Goal: Transaction & Acquisition: Download file/media

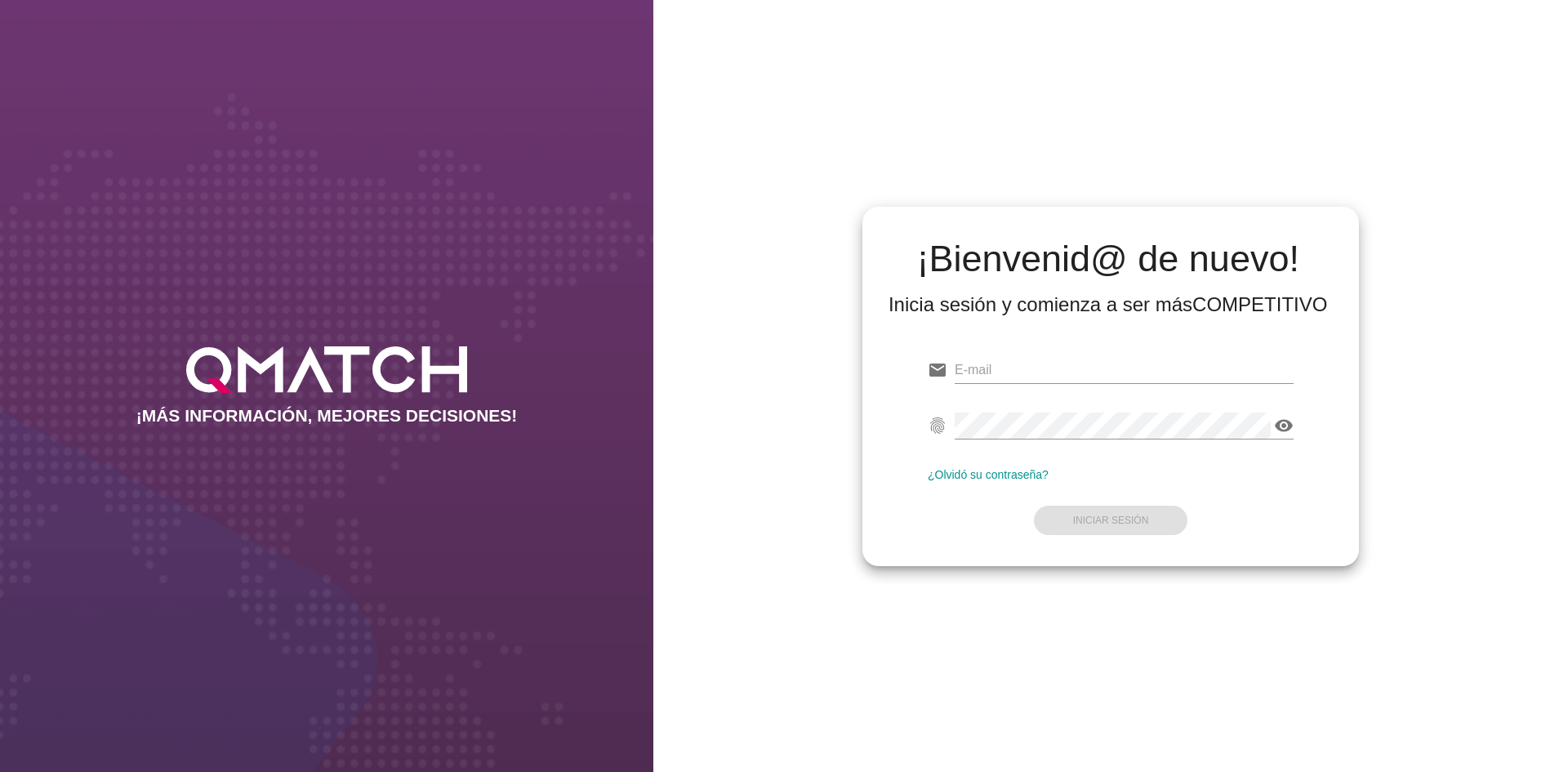
type input "[EMAIL_ADDRESS][DOMAIN_NAME]"
drag, startPoint x: 1104, startPoint y: 493, endPoint x: 1118, endPoint y: 541, distance: 50.0
click at [1104, 493] on form "email [EMAIL_ADDRESS][DOMAIN_NAME] Correo no válido fingerprint visibility Cont…" at bounding box center [1110, 444] width 366 height 193
click at [1117, 537] on div "email [EMAIL_ADDRESS][DOMAIN_NAME] fingerprint visibility ¿Olvidó su contraseña…" at bounding box center [1110, 442] width 470 height 222
click at [1121, 530] on button "Iniciar Sesión" at bounding box center [1111, 520] width 155 height 30
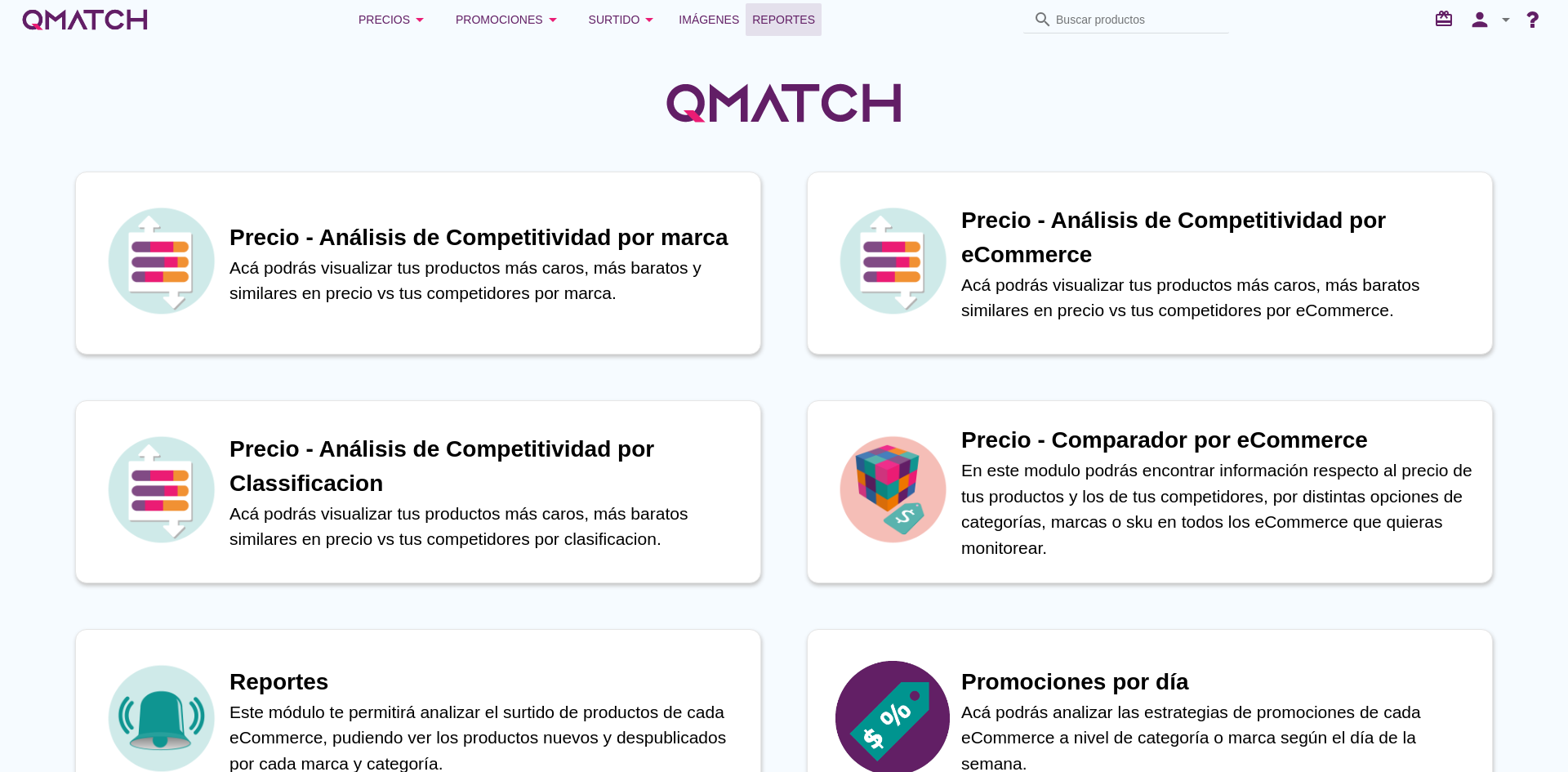
click at [785, 27] on span "Reportes" at bounding box center [784, 20] width 63 height 20
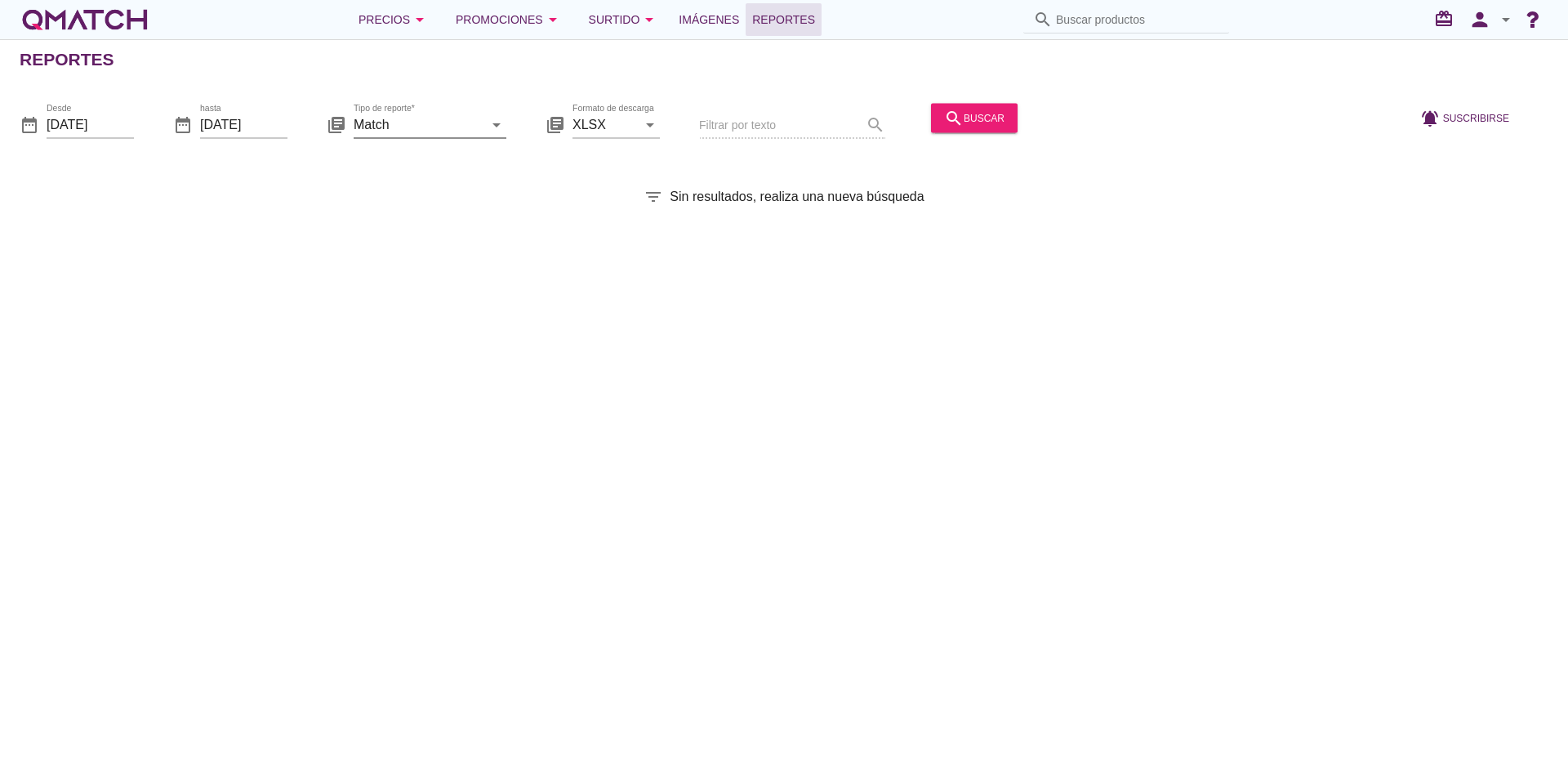
click at [483, 126] on input "Match" at bounding box center [418, 123] width 130 height 26
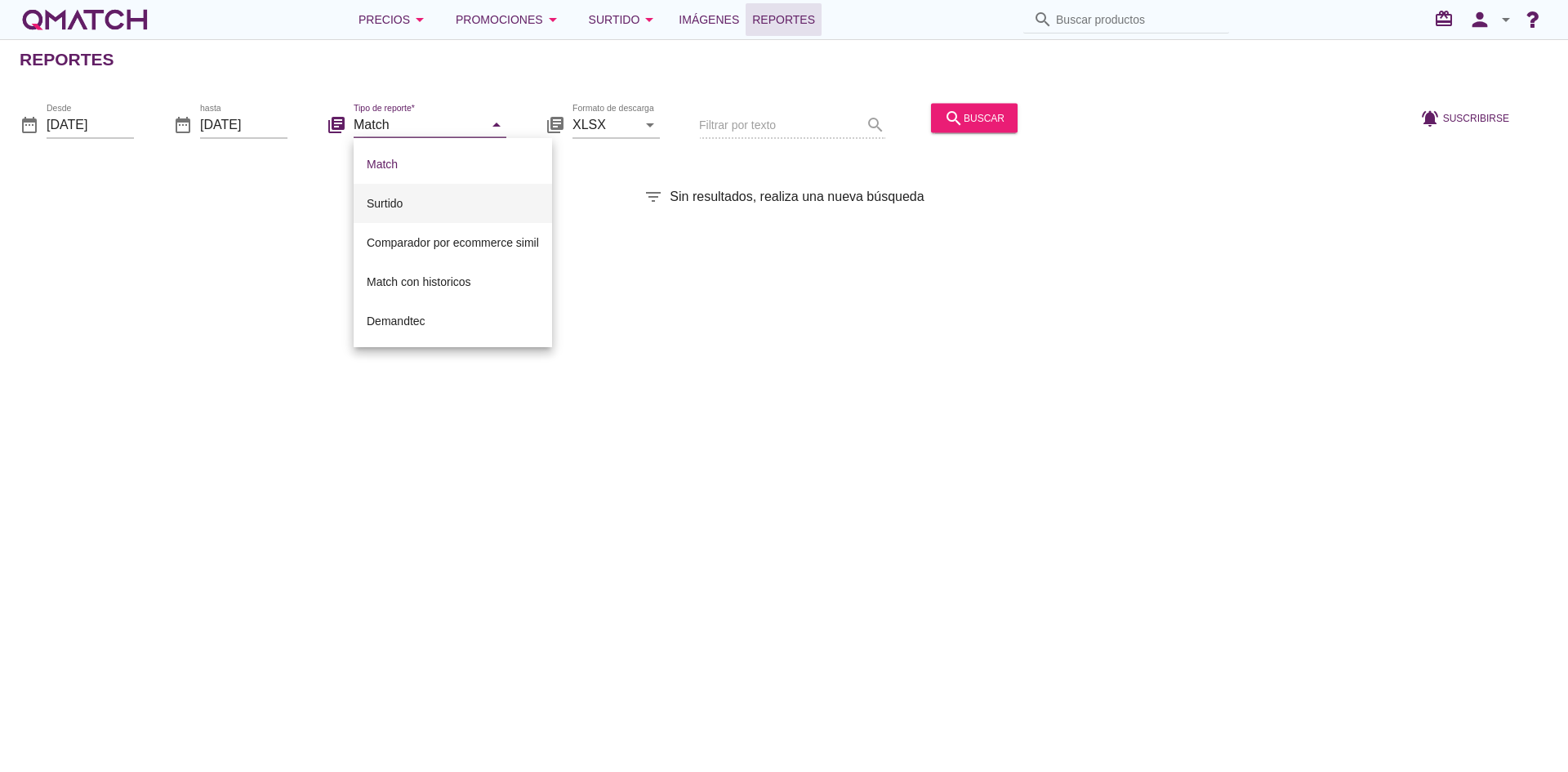
click at [413, 200] on div "Surtido" at bounding box center [453, 203] width 173 height 20
type input "Surtido"
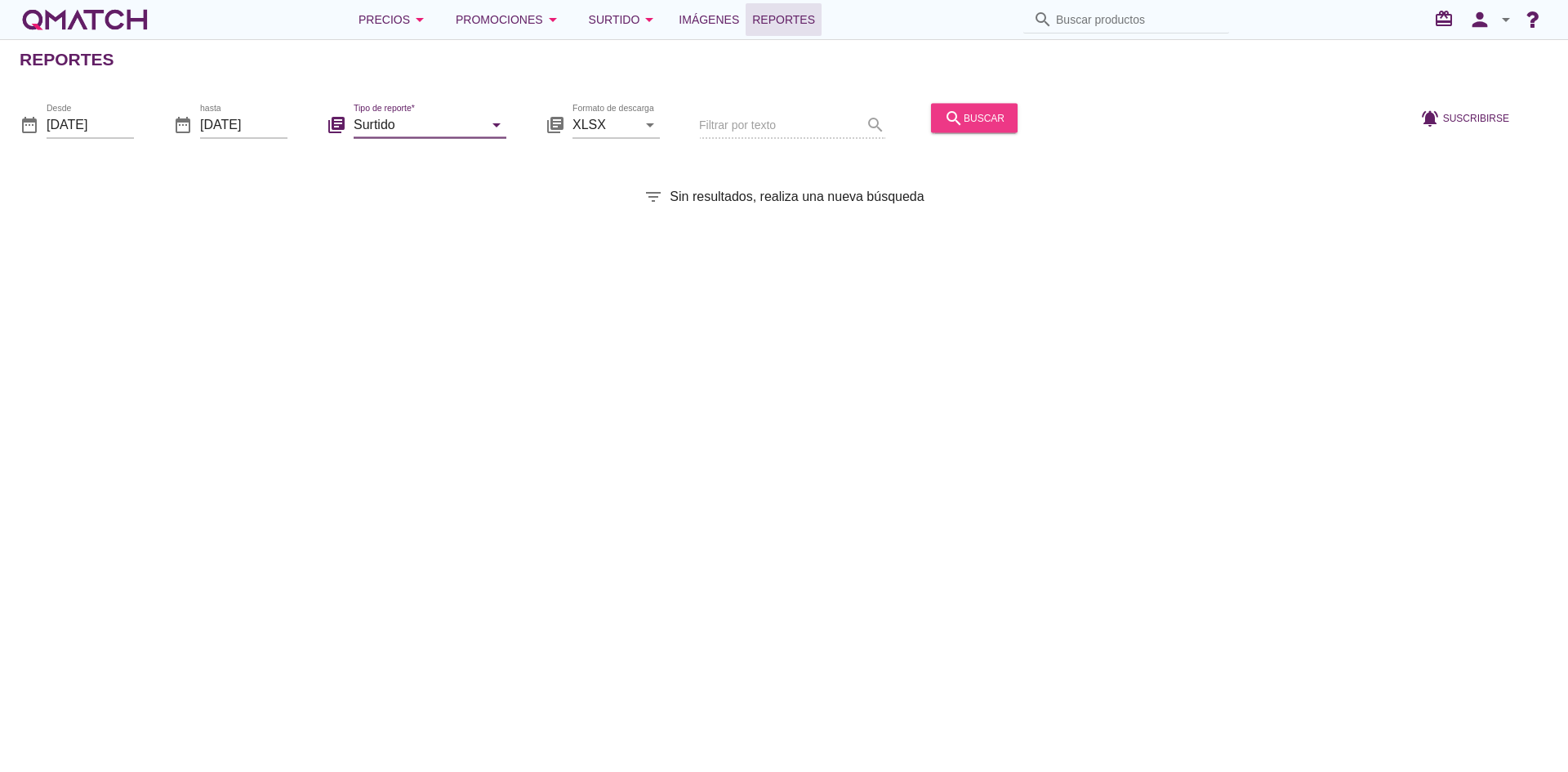
click at [977, 121] on div "search buscar" at bounding box center [974, 118] width 60 height 20
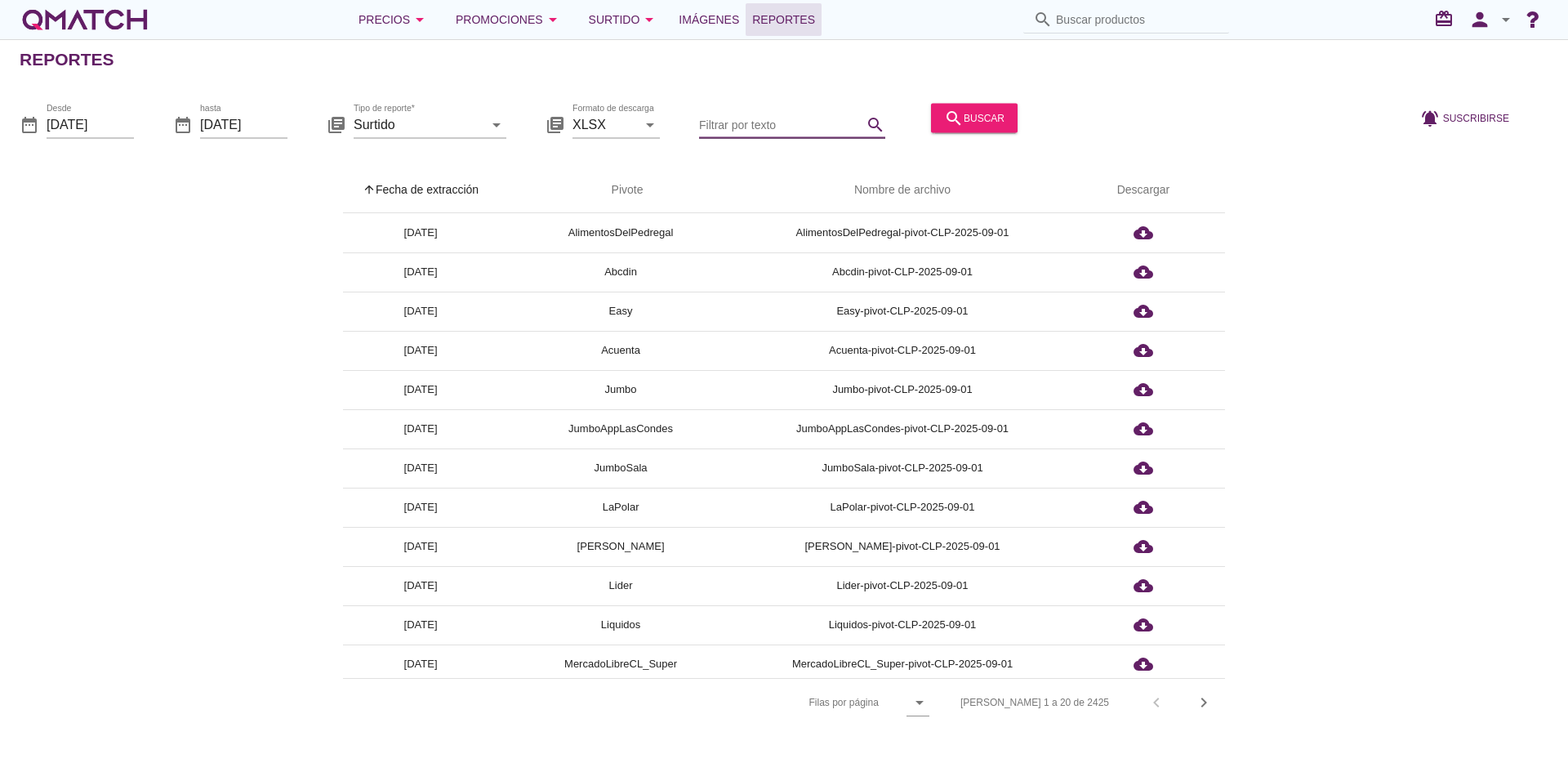
click at [797, 119] on input "Filtrar por texto" at bounding box center [781, 123] width 164 height 26
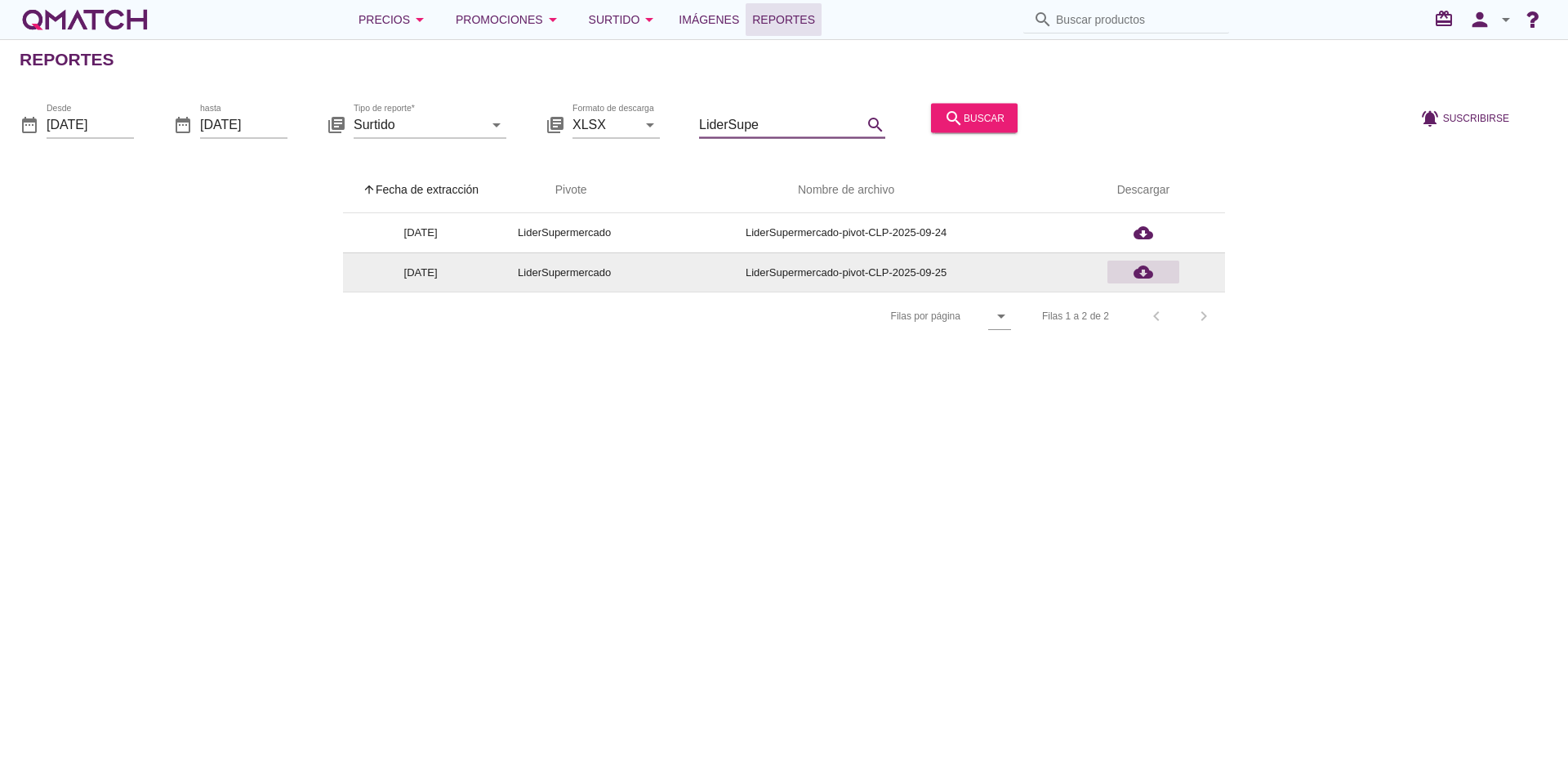
type input "LiderSupe"
click at [1129, 272] on div "cloud_download" at bounding box center [1142, 272] width 58 height 20
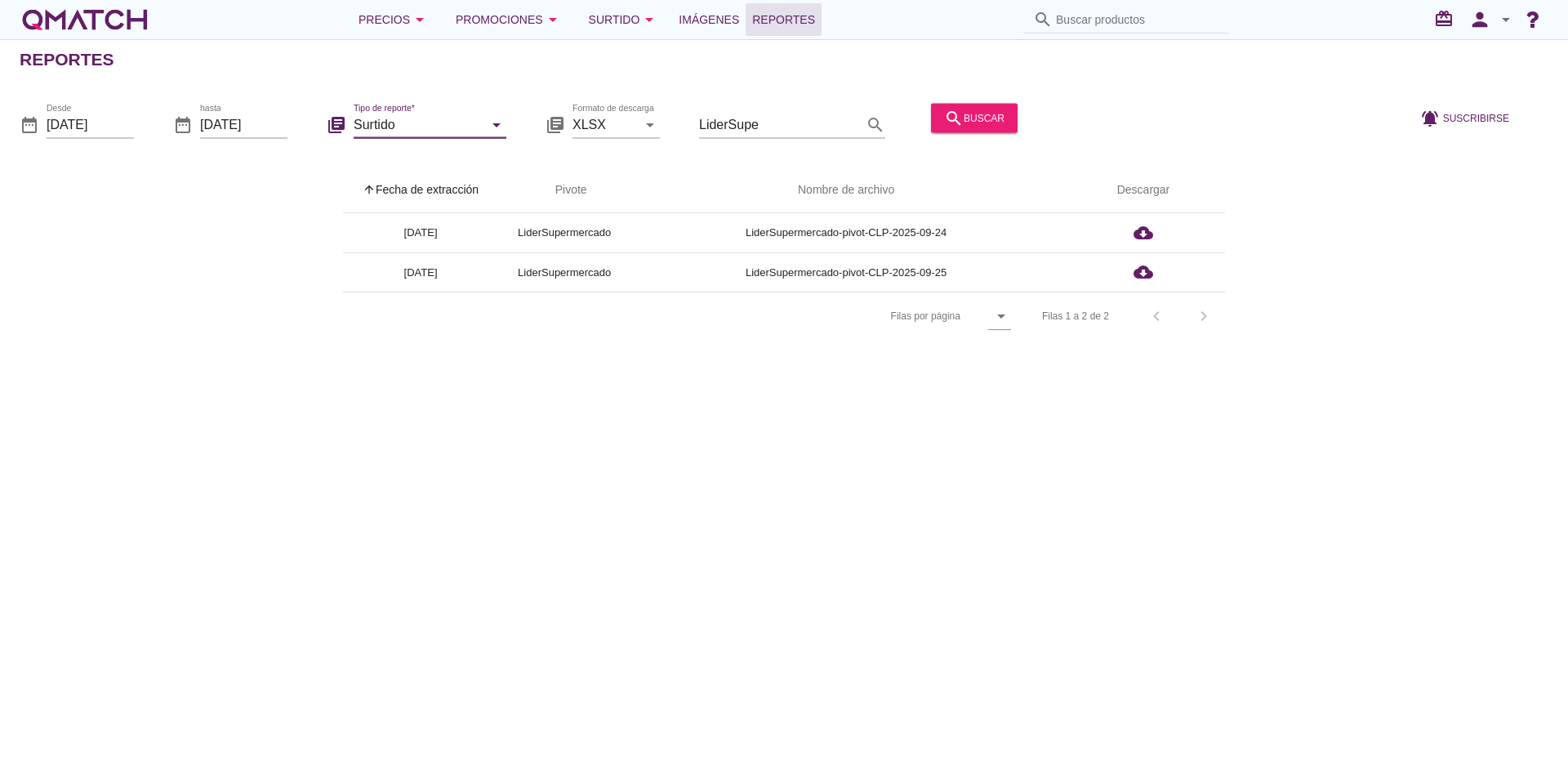
click at [462, 126] on input "Surtido" at bounding box center [418, 123] width 130 height 26
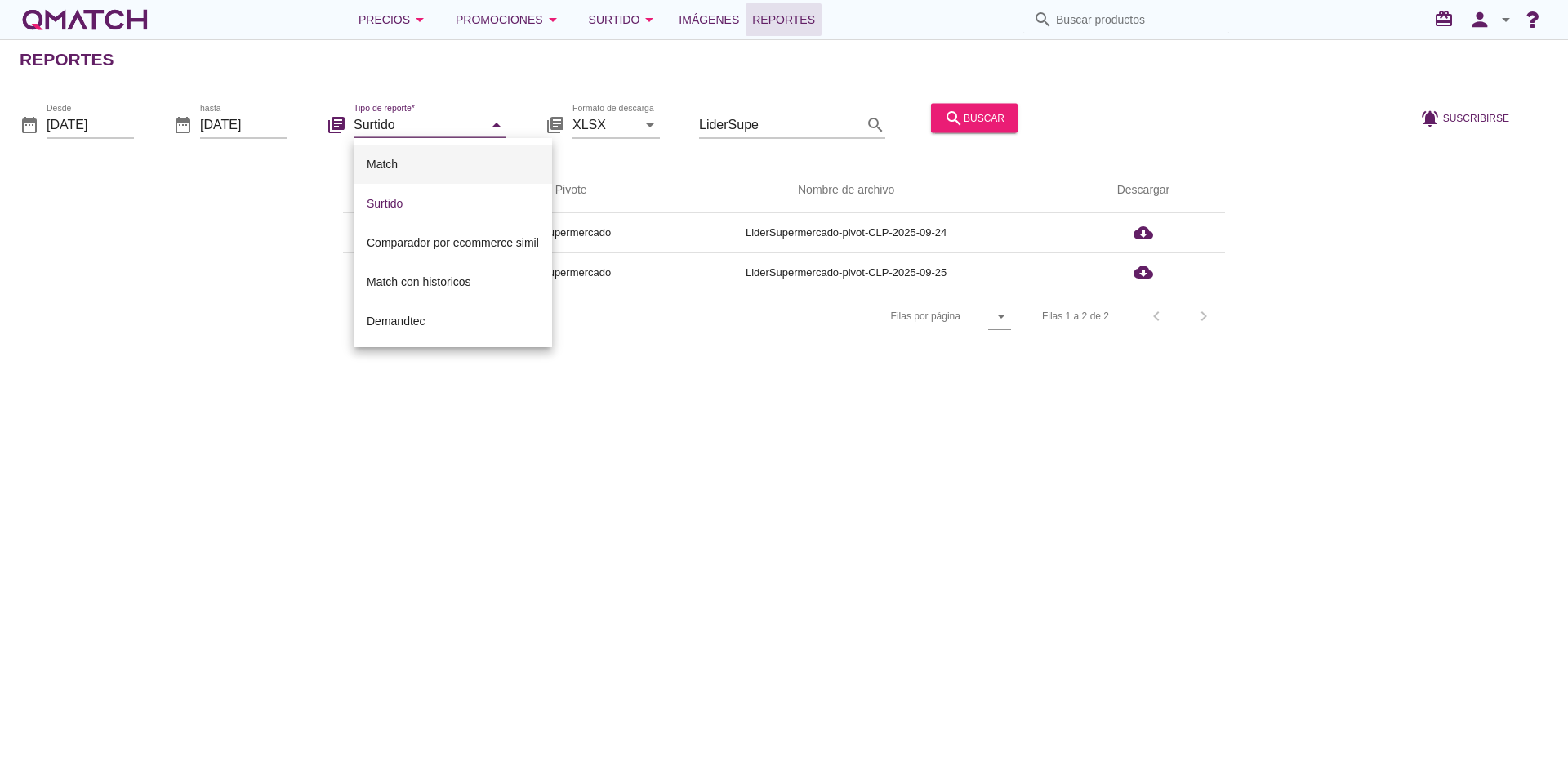
drag, startPoint x: 463, startPoint y: 126, endPoint x: 427, endPoint y: 148, distance: 42.2
click at [463, 127] on input "Surtido" at bounding box center [418, 123] width 130 height 26
click at [246, 242] on div "arrow_upward Fecha de extracción arrow_upward Pivote Nombre de archivo Descarga…" at bounding box center [784, 254] width 1529 height 173
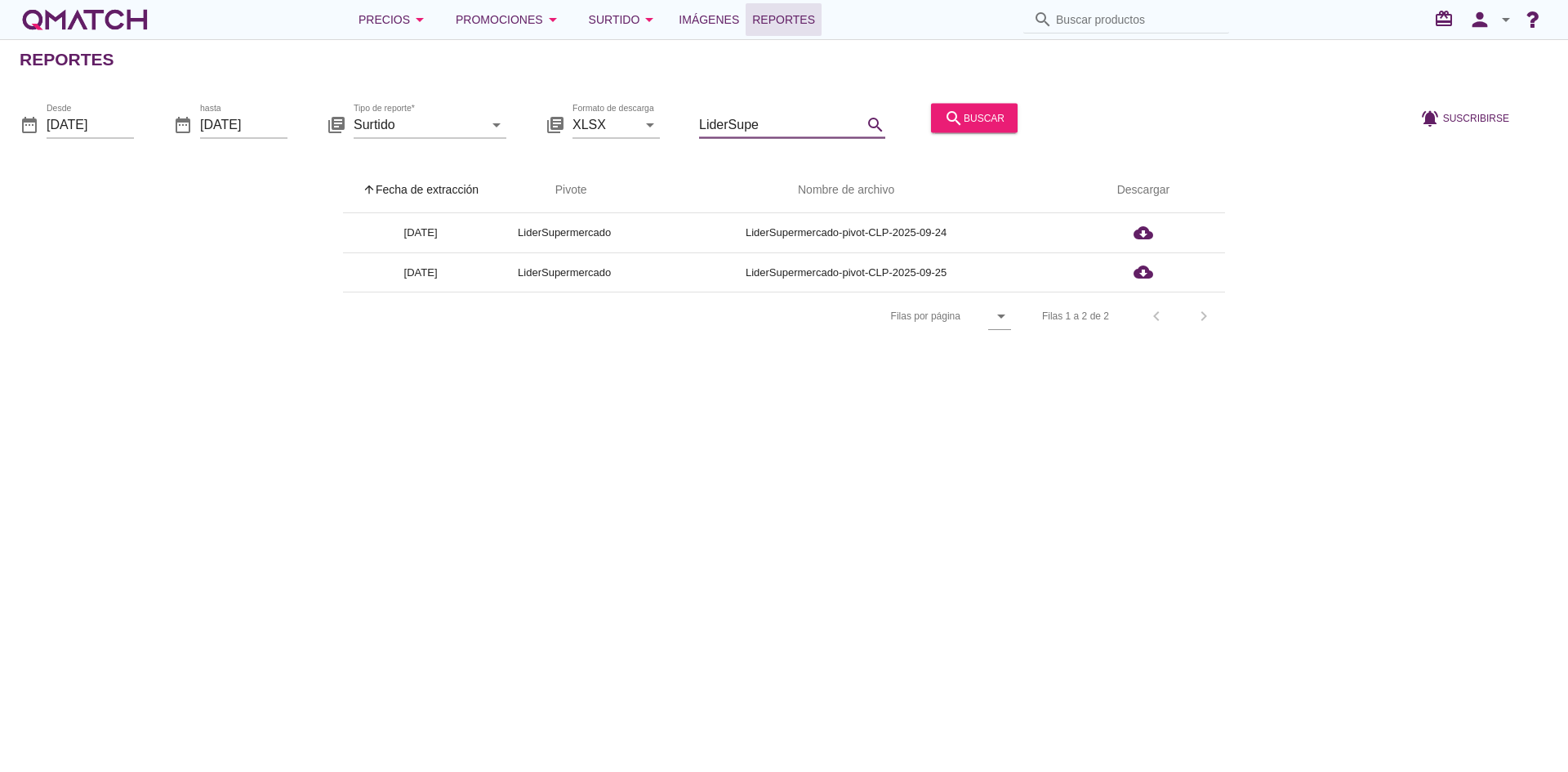
drag, startPoint x: 764, startPoint y: 129, endPoint x: 686, endPoint y: 127, distance: 78.0
click at [687, 127] on div "date_range Desde [DATE] date_range hasta [DATE] library_books Tipo de reporte* …" at bounding box center [784, 119] width 1568 height 68
click at [777, 119] on input "LiderSupe" at bounding box center [781, 123] width 164 height 26
drag, startPoint x: 784, startPoint y: 122, endPoint x: 602, endPoint y: 121, distance: 182.0
click at [617, 120] on div "date_range Desde [DATE] date_range hasta [DATE] library_books Tipo de reporte* …" at bounding box center [784, 119] width 1568 height 68
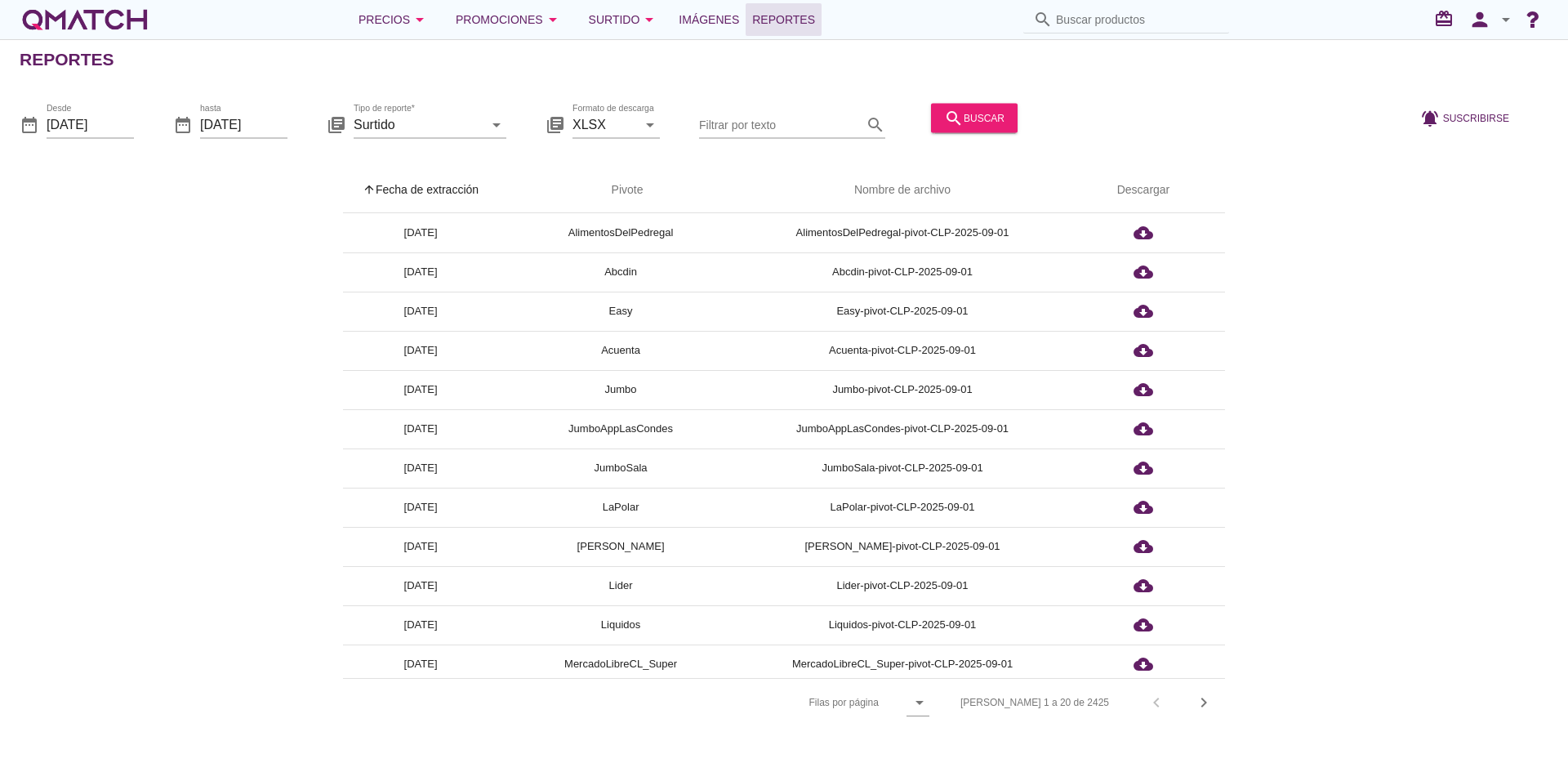
click at [255, 252] on div "arrow_upward Fecha de extracción arrow_upward Pivote Nombre de archivo Descarga…" at bounding box center [784, 446] width 1529 height 559
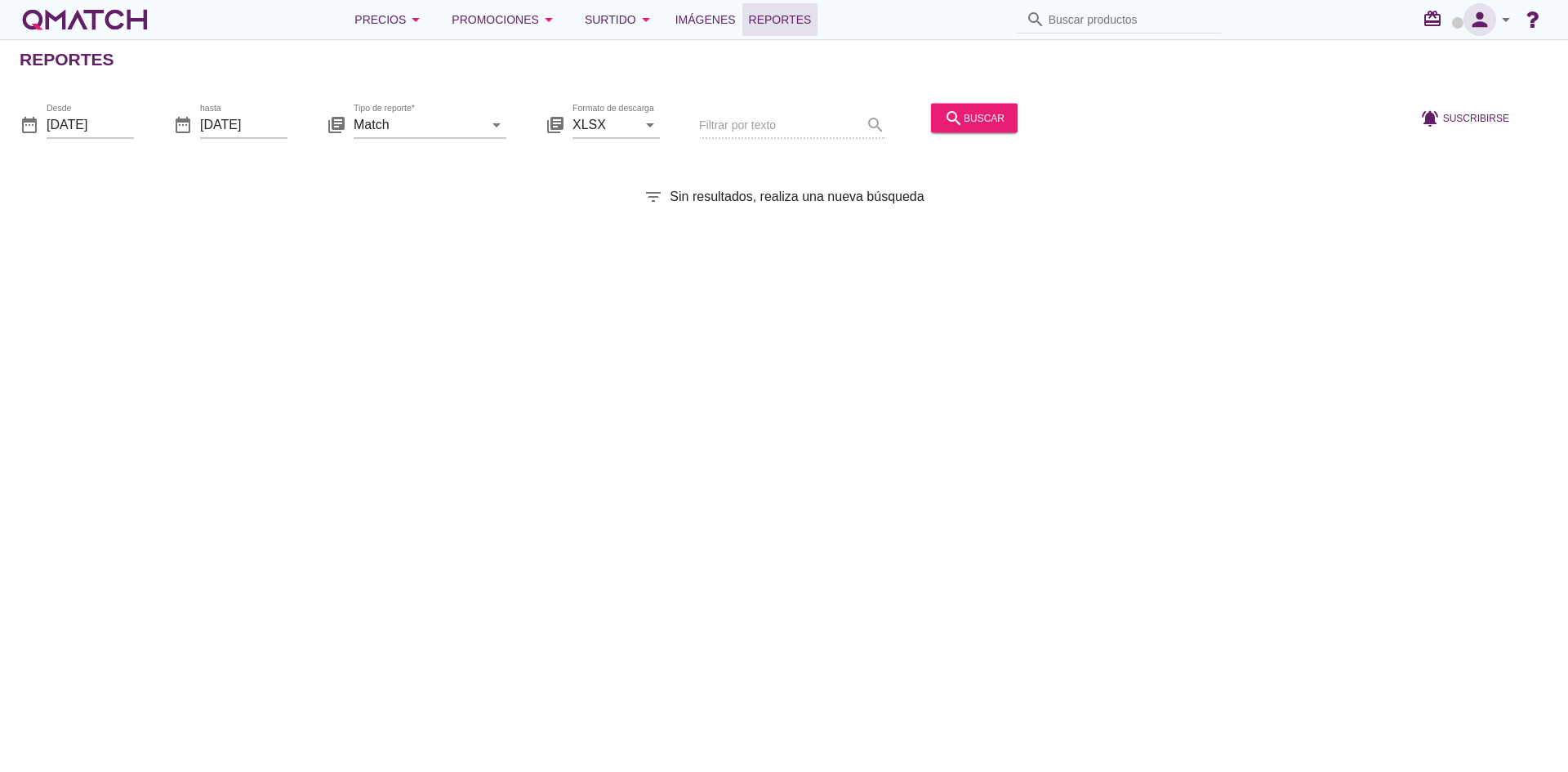
click at [1492, 13] on icon "person" at bounding box center [1480, 19] width 32 height 22
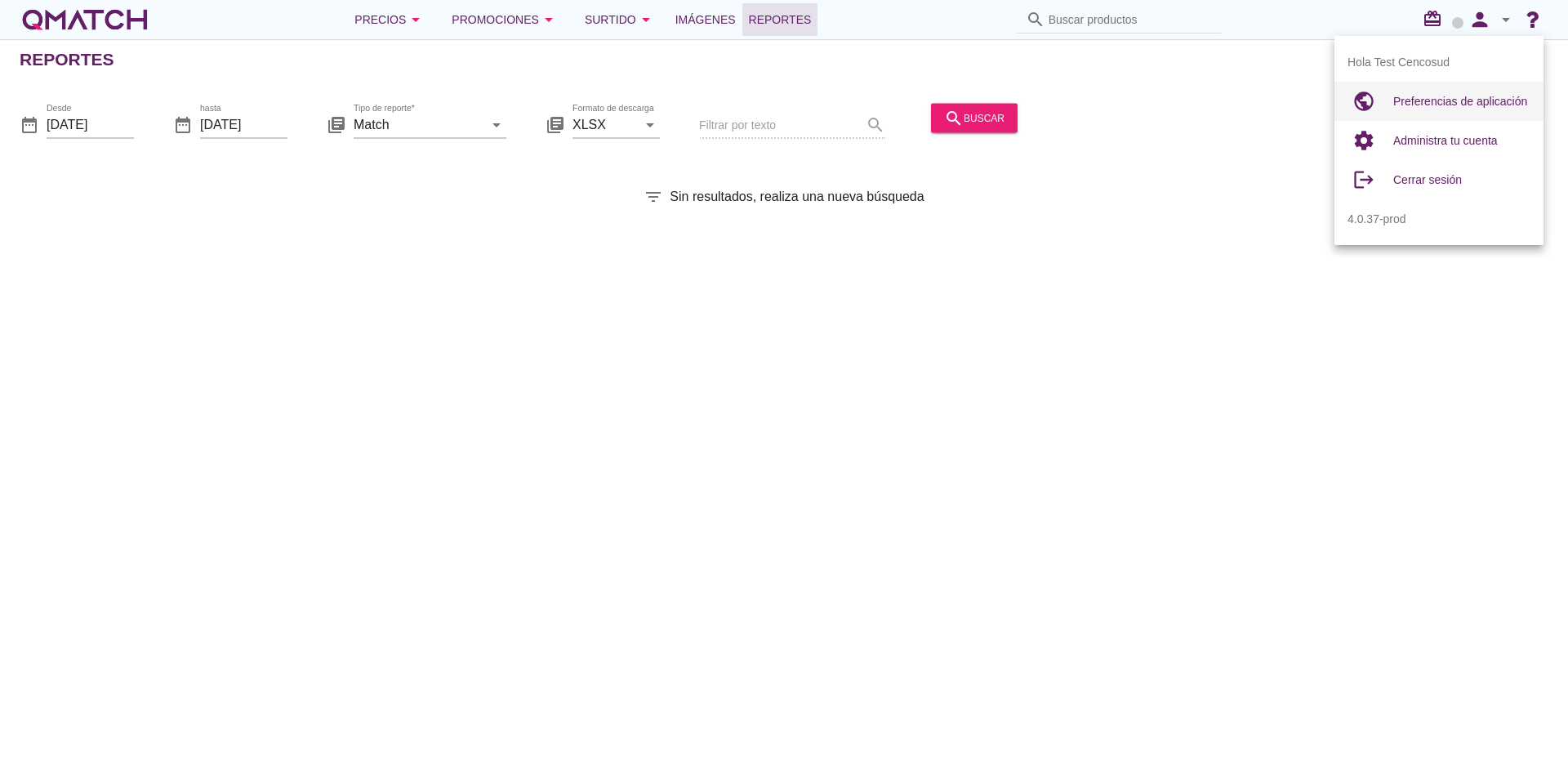
click at [1402, 102] on span "Preferencias de aplicación" at bounding box center [1460, 101] width 134 height 13
radio input "true"
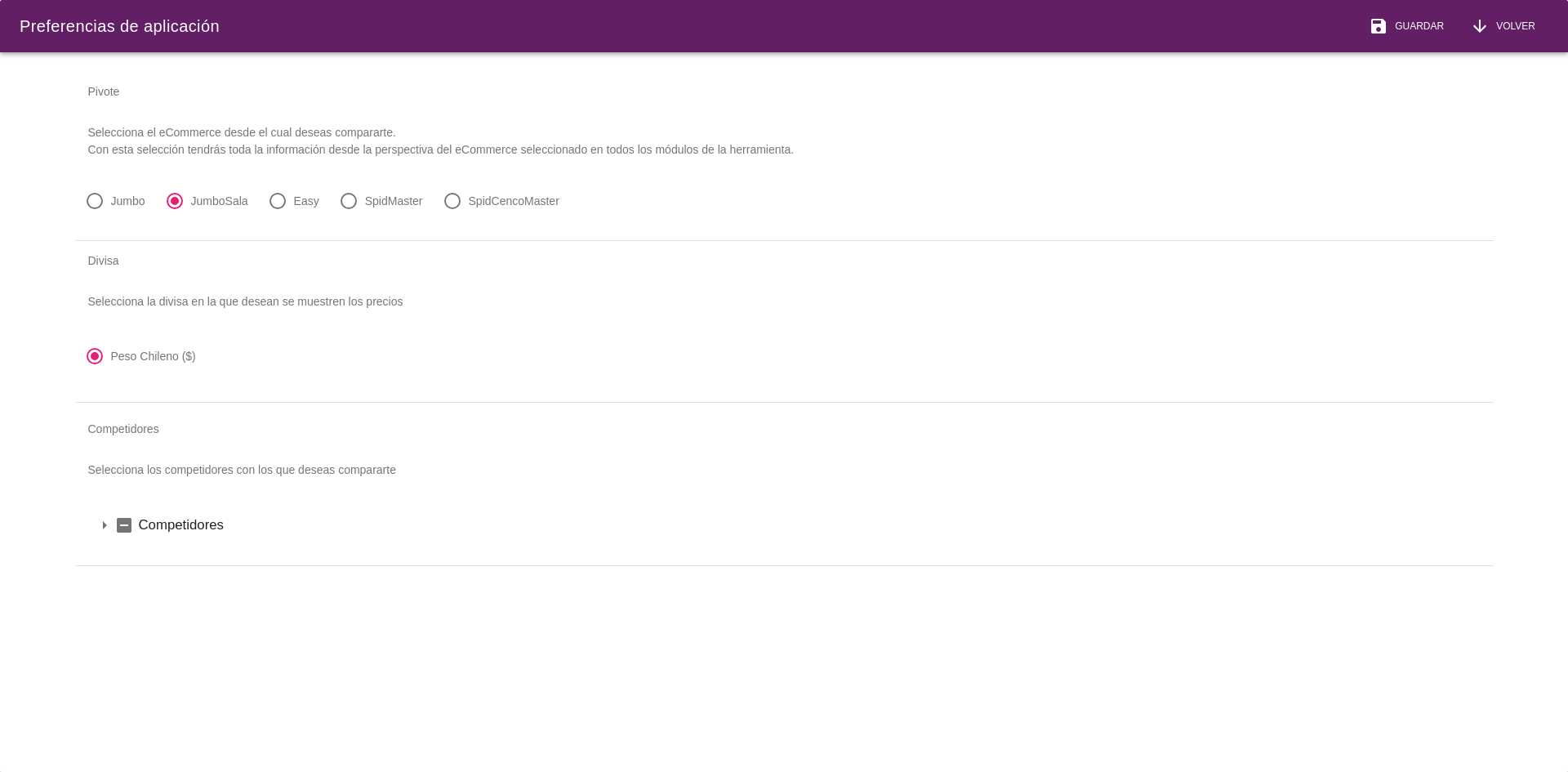
click at [100, 526] on icon "arrow_drop_down" at bounding box center [104, 525] width 20 height 20
click at [121, 556] on icon "arrow_drop_down" at bounding box center [126, 553] width 20 height 20
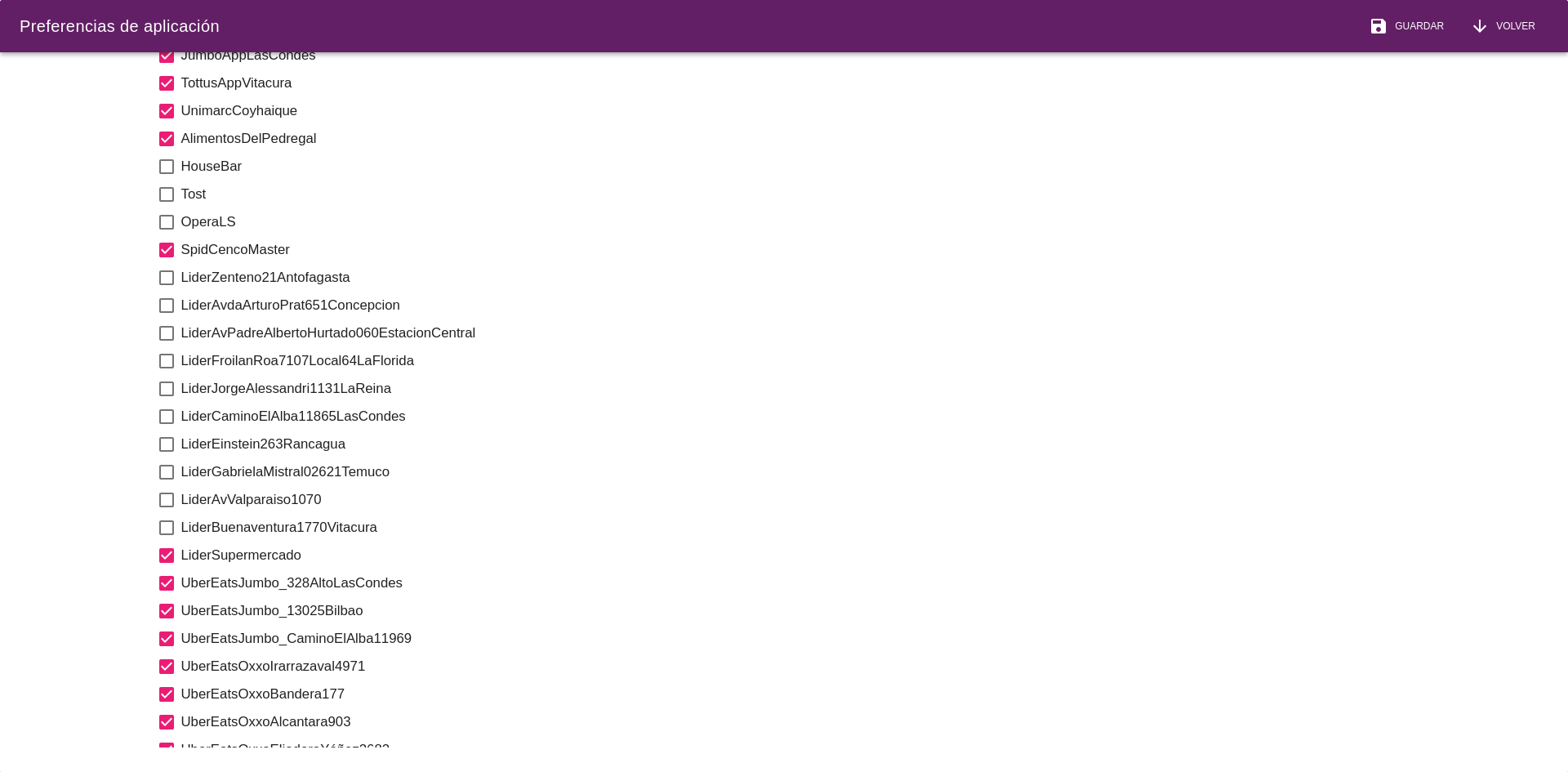
scroll to position [1225, 0]
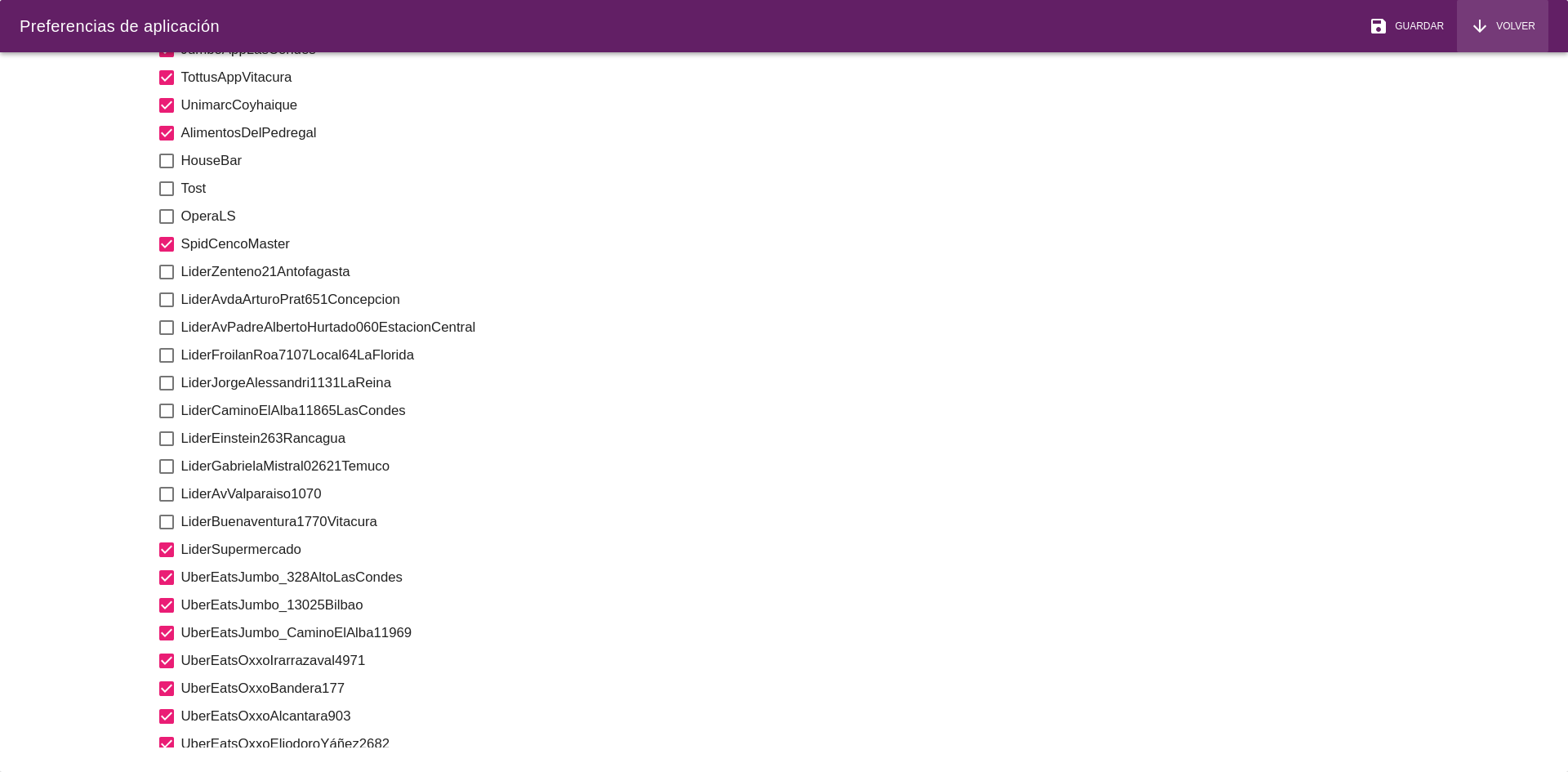
click at [1512, 29] on span "Volver" at bounding box center [1512, 26] width 46 height 14
